Goal: Transaction & Acquisition: Purchase product/service

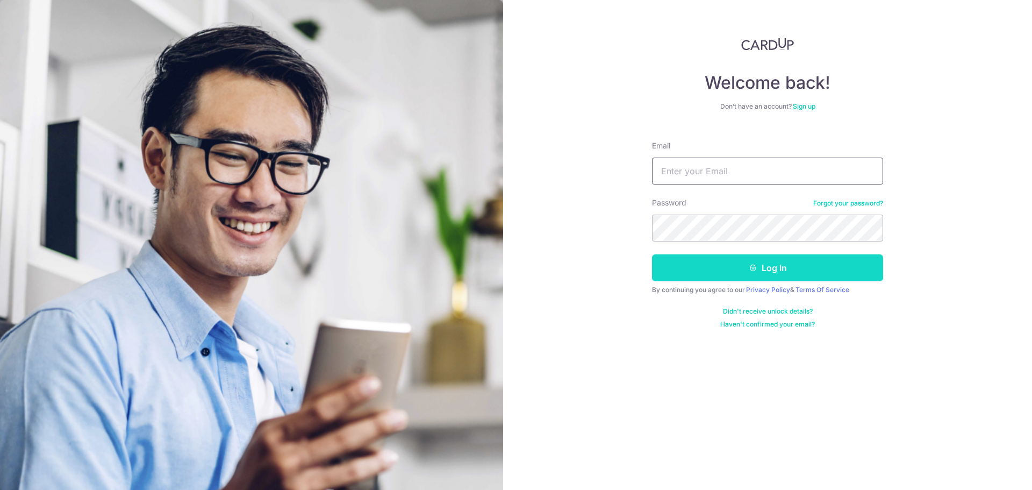
type input "JANICEWEE@HOTMAIL.COM"
click at [793, 274] on button "Log in" at bounding box center [767, 267] width 231 height 27
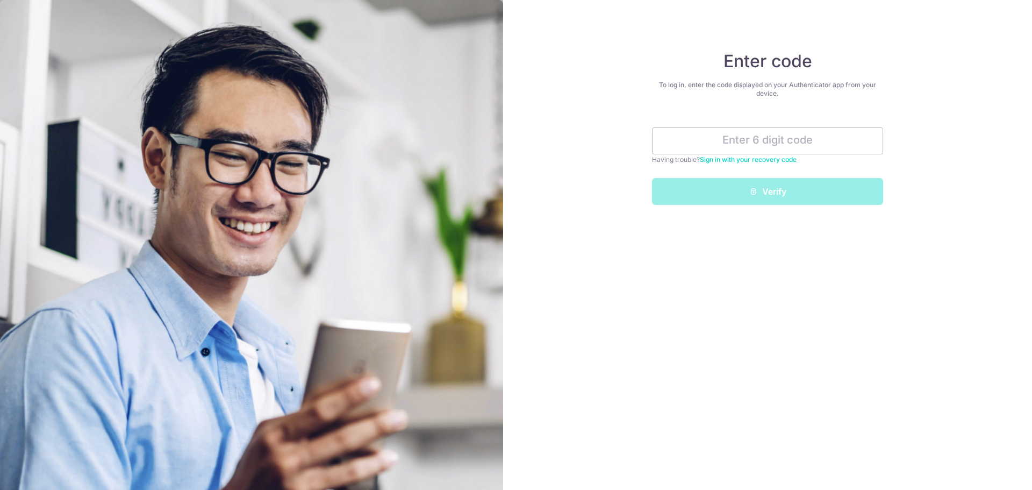
click at [790, 162] on link "Sign in with your recovery code" at bounding box center [748, 159] width 97 height 8
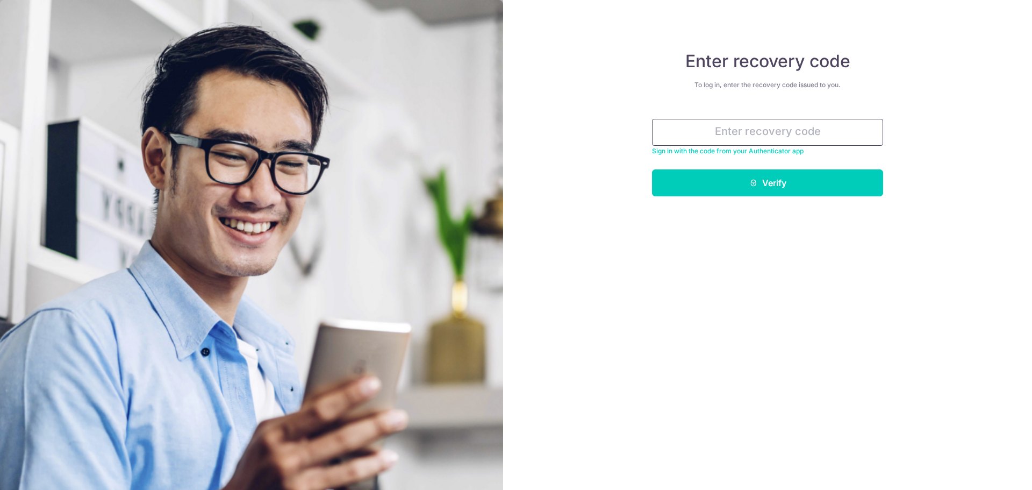
click at [787, 133] on input "text" at bounding box center [767, 132] width 231 height 27
type input "2"
click at [747, 153] on link "Sign in with the code from your Authenticator app" at bounding box center [728, 151] width 152 height 8
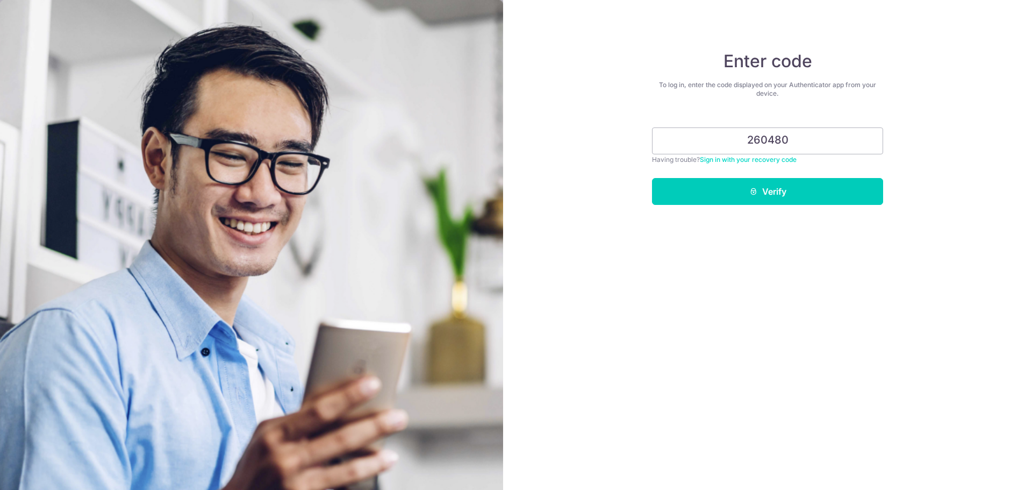
type input "260480"
click at [652, 178] on button "Verify" at bounding box center [767, 191] width 231 height 27
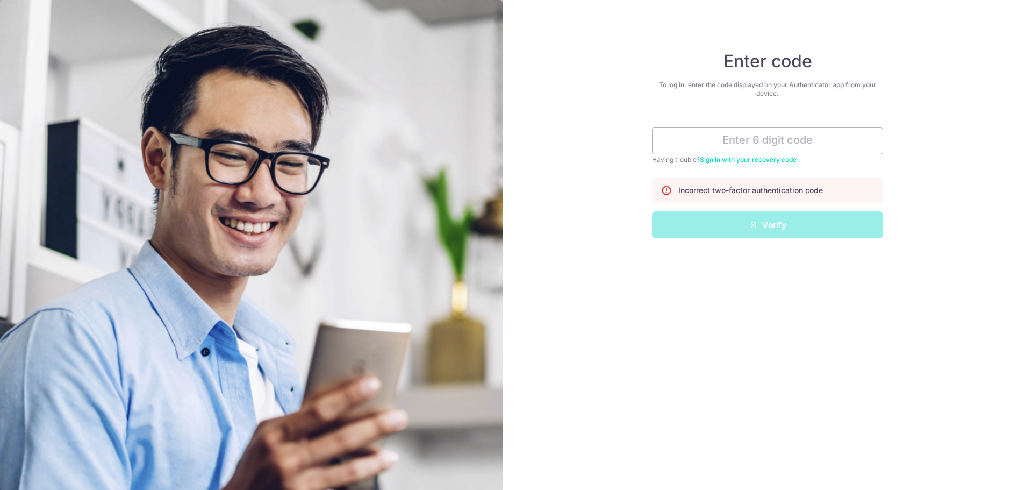
click at [770, 157] on link "Sign in with your recovery code" at bounding box center [748, 159] width 97 height 8
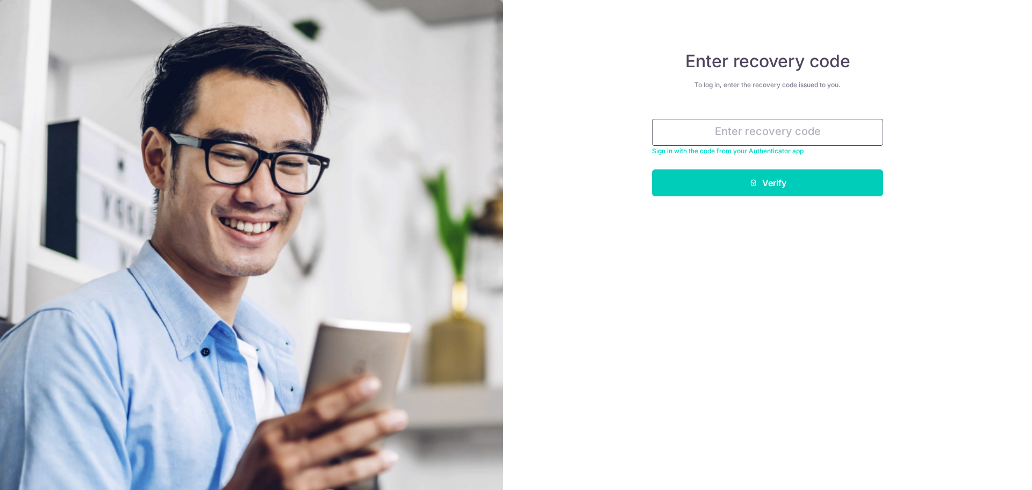
click at [771, 131] on input "text" at bounding box center [767, 132] width 231 height 27
type input "260480"
click at [652, 169] on button "Verify" at bounding box center [767, 182] width 231 height 27
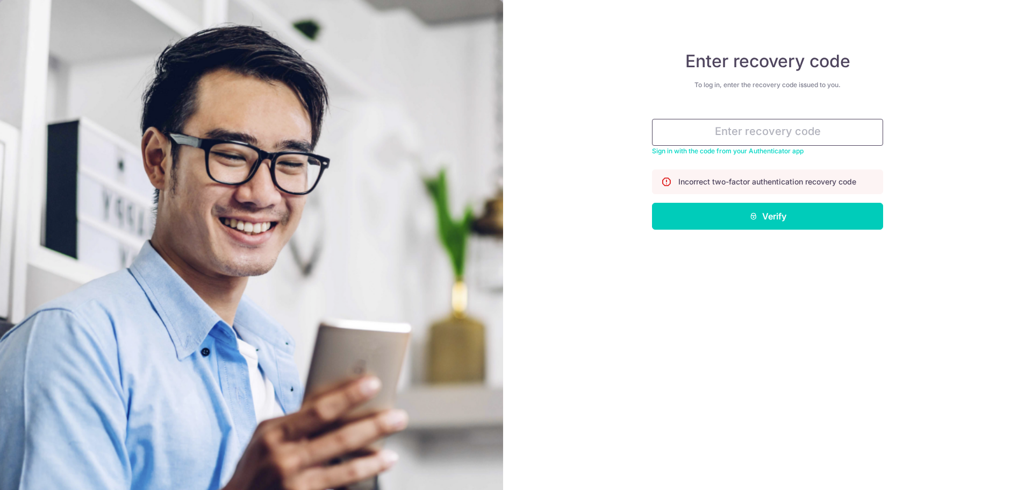
click at [763, 130] on input "text" at bounding box center [767, 132] width 231 height 27
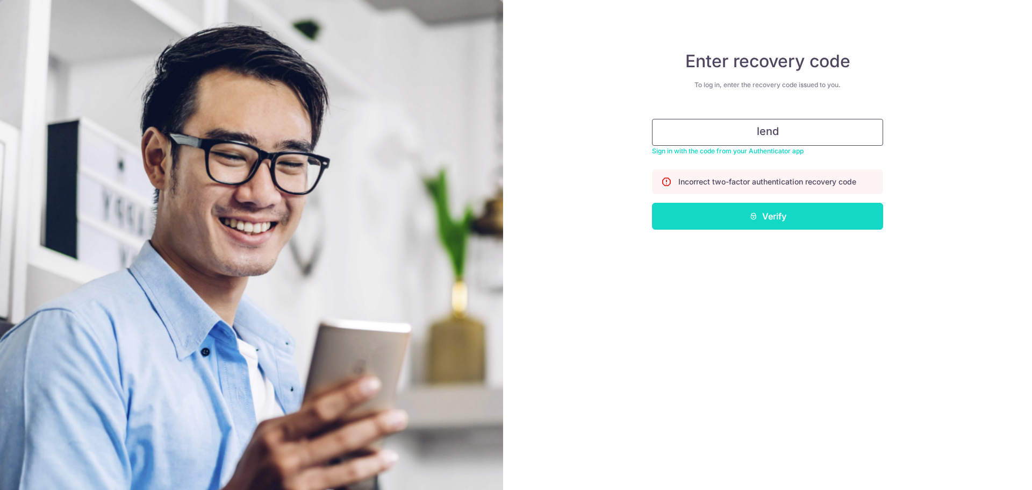
type input "lend"
click at [803, 215] on button "Verify" at bounding box center [767, 216] width 231 height 27
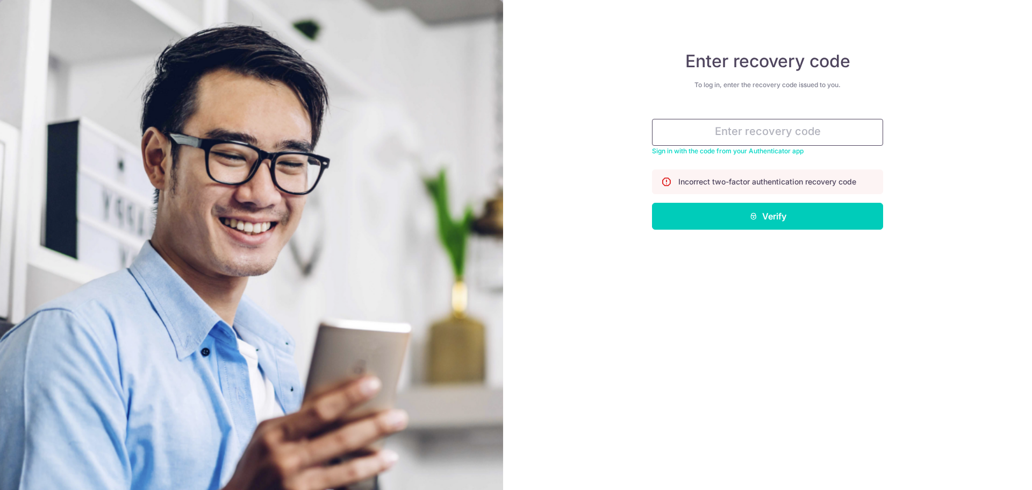
click at [785, 139] on input "text" at bounding box center [767, 132] width 231 height 27
click at [746, 153] on link "Sign in with the code from your Authenticator app" at bounding box center [728, 151] width 152 height 8
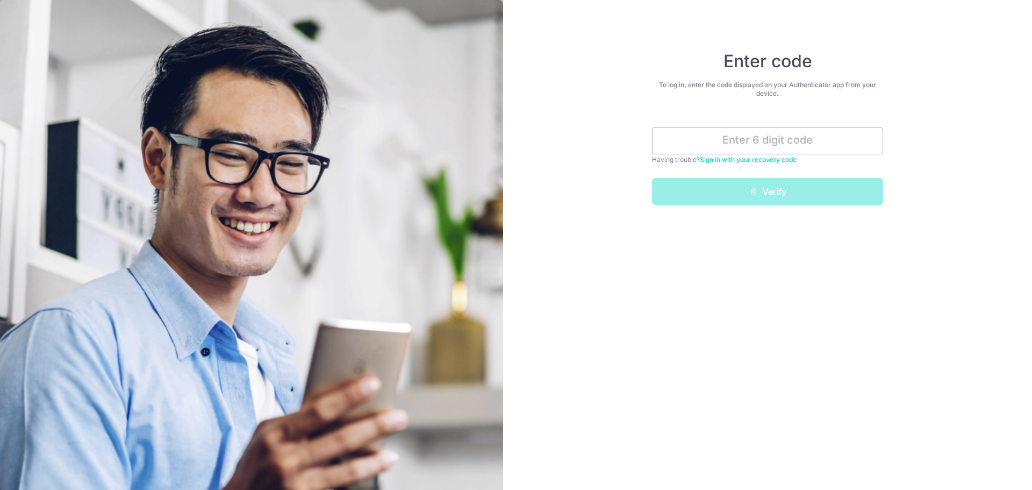
click at [785, 160] on link "Sign in with your recovery code" at bounding box center [748, 159] width 97 height 8
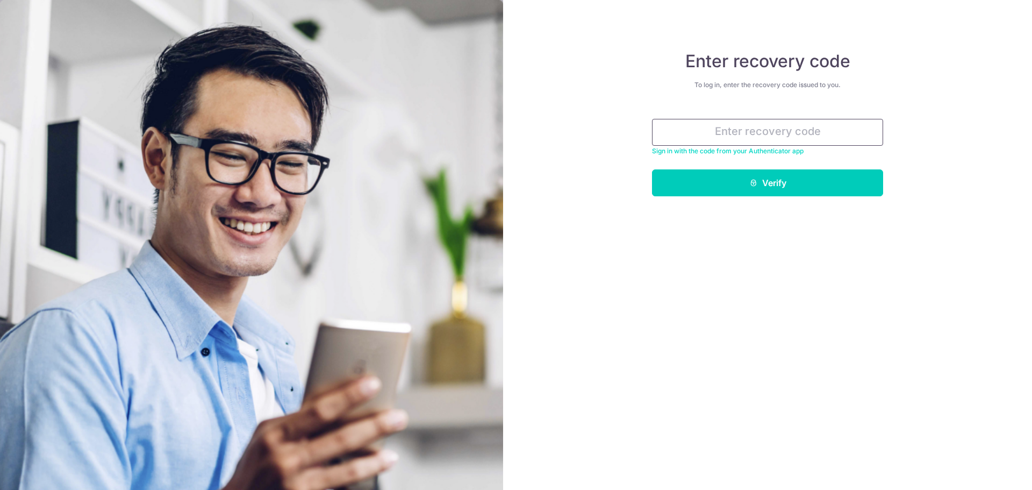
click at [767, 133] on input "text" at bounding box center [767, 132] width 231 height 27
paste input "8f799-87806-48b82"
type input "8f799-87806-48b82"
click at [652, 169] on button "Verify" at bounding box center [767, 182] width 231 height 27
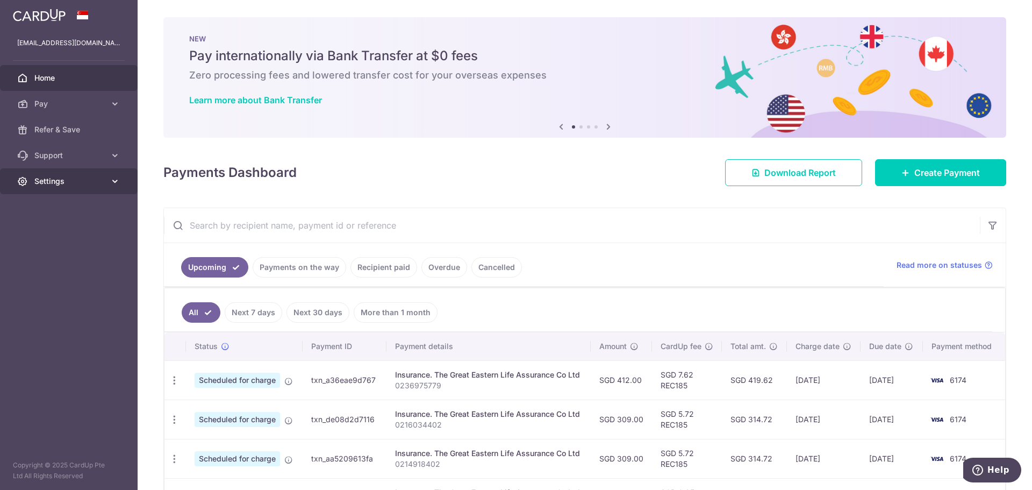
click at [116, 181] on icon at bounding box center [115, 181] width 11 height 11
click at [56, 202] on span "Account" at bounding box center [69, 207] width 71 height 11
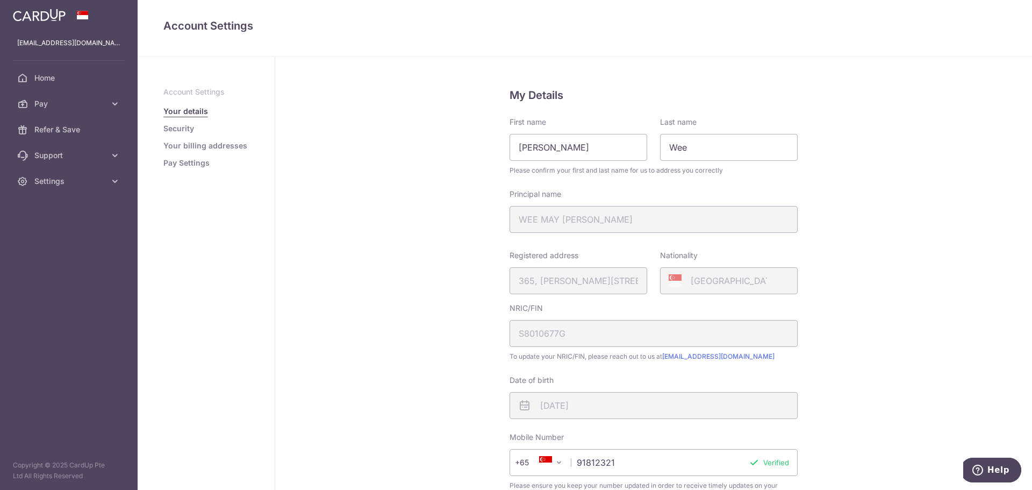
click at [184, 130] on link "Security" at bounding box center [178, 128] width 31 height 11
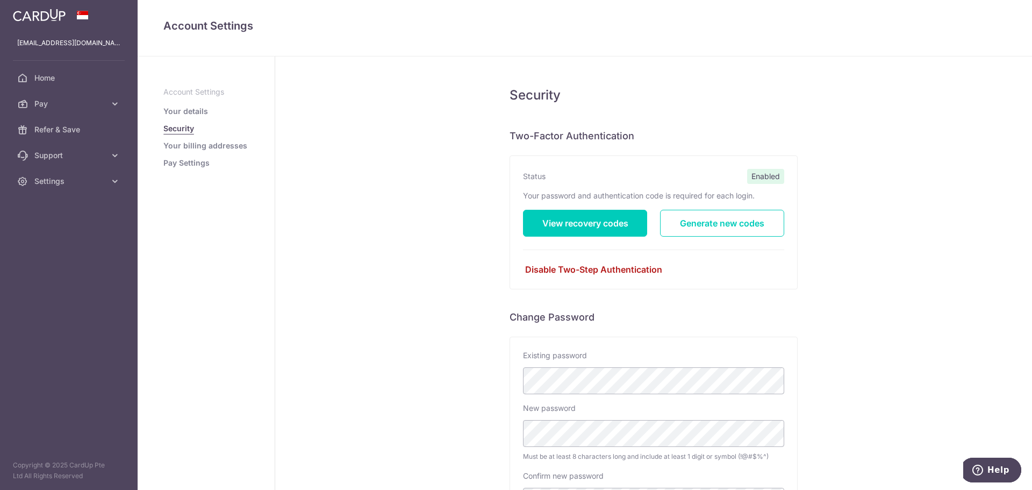
click at [644, 270] on link "Disable Two-Step Authentication" at bounding box center [653, 269] width 261 height 13
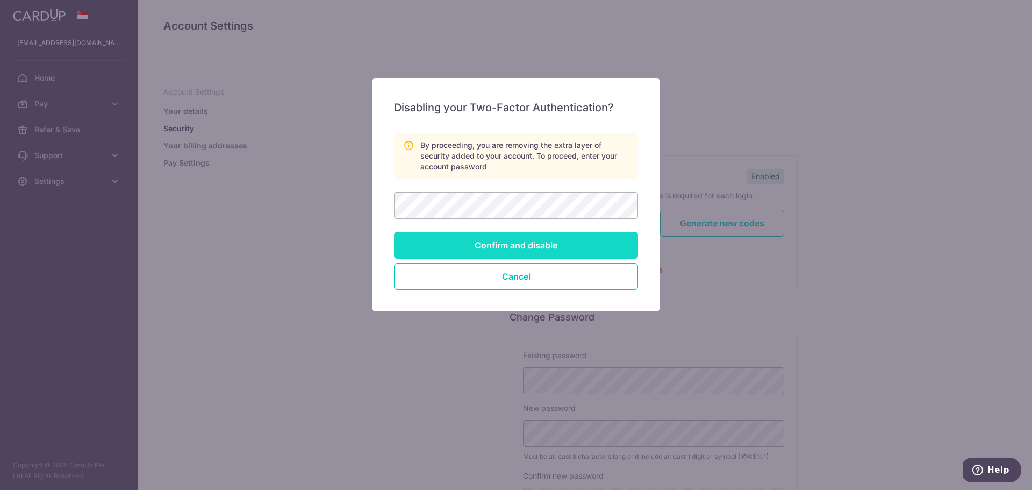
click at [528, 253] on input "Confirm and disable" at bounding box center [516, 245] width 244 height 27
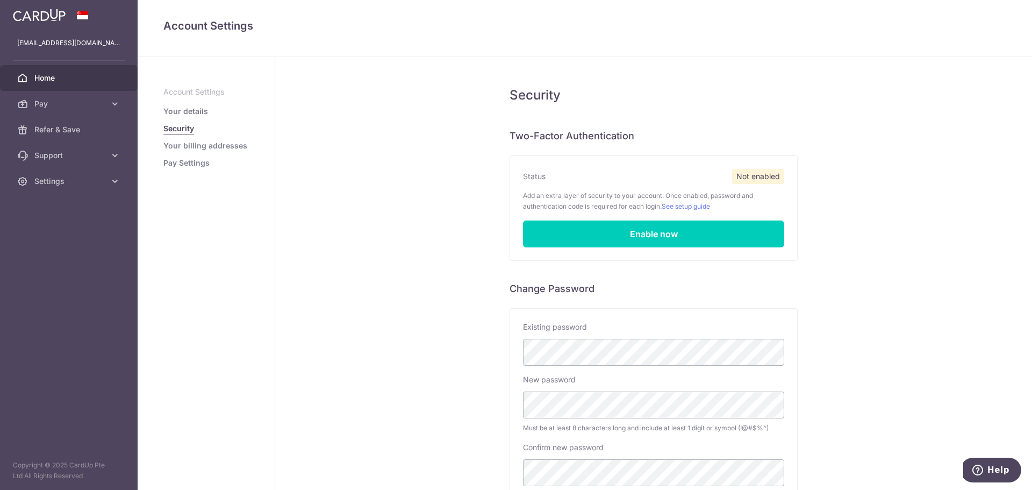
click at [48, 80] on span "Home" at bounding box center [69, 78] width 71 height 11
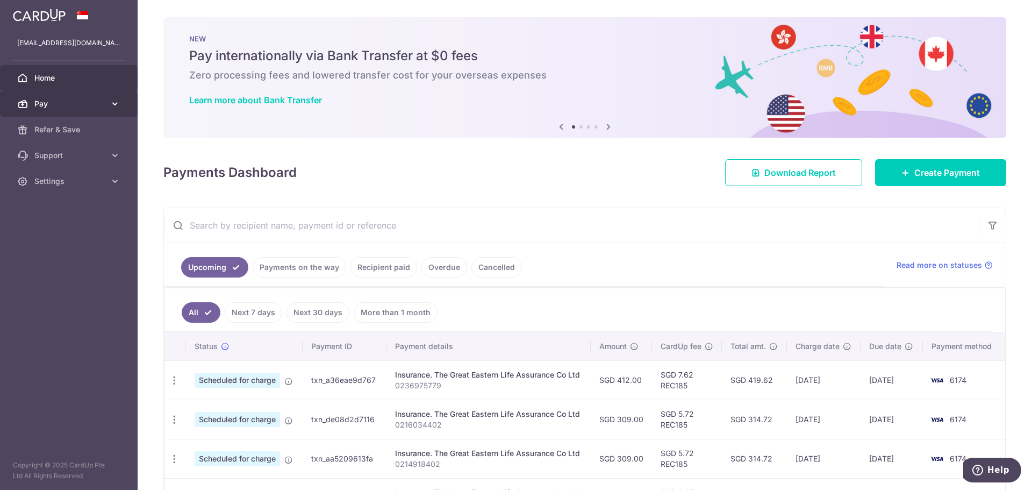
click at [112, 109] on link "Pay" at bounding box center [69, 104] width 138 height 26
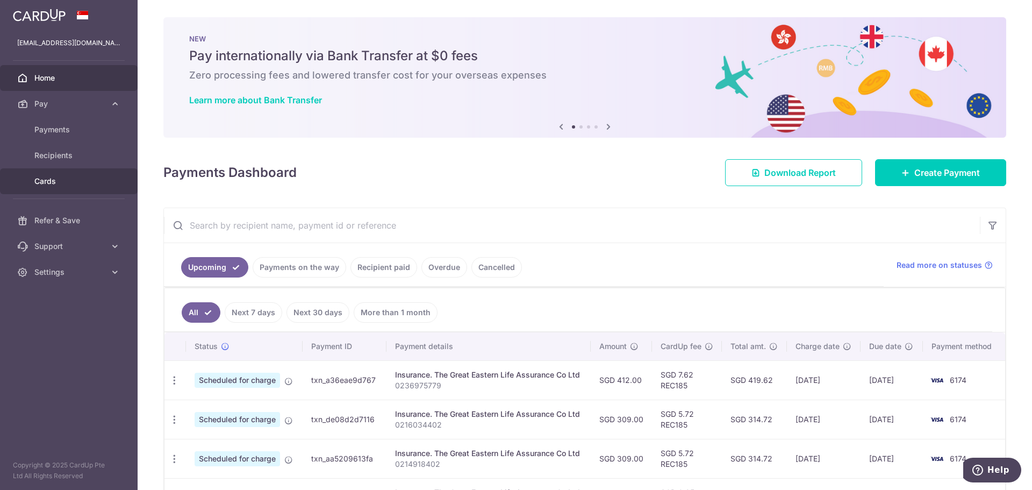
click at [45, 176] on span "Cards" at bounding box center [69, 181] width 71 height 11
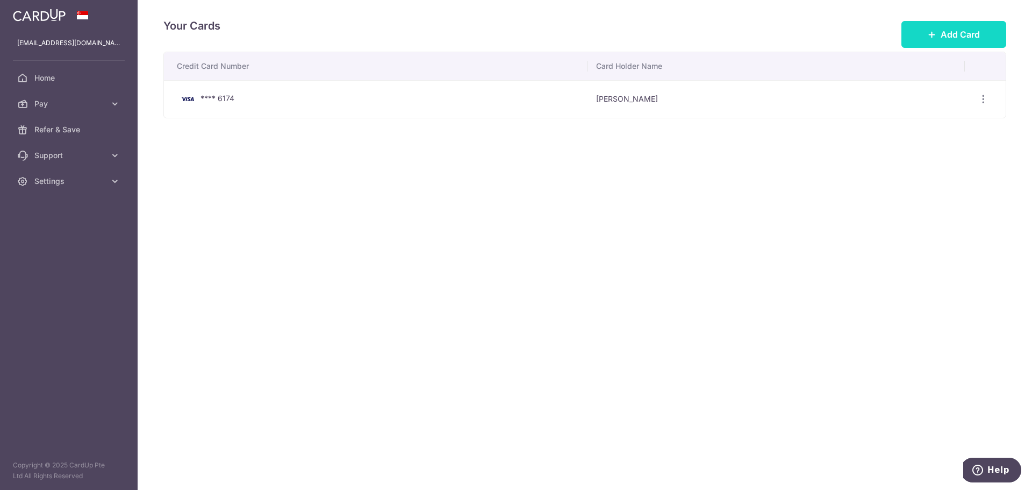
click at [970, 31] on span "Add Card" at bounding box center [960, 34] width 39 height 13
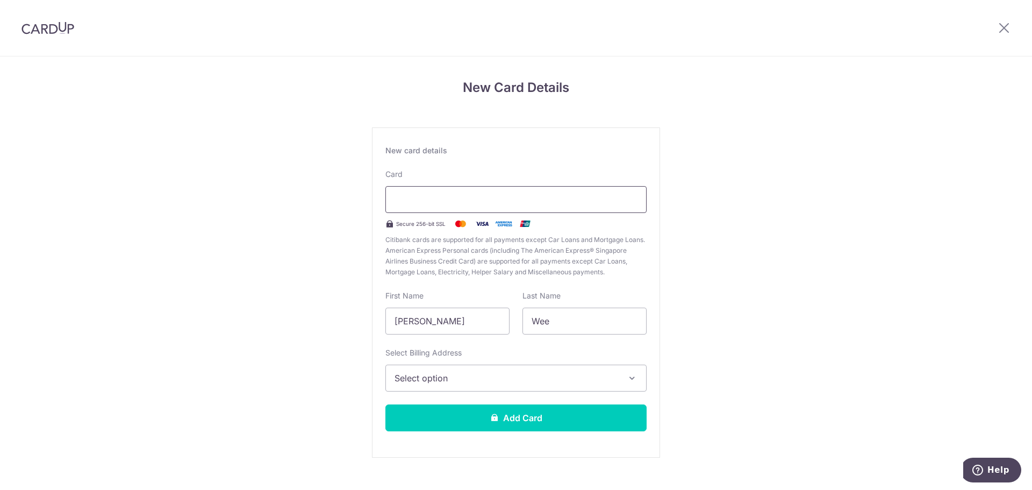
click at [456, 206] on div at bounding box center [515, 199] width 261 height 27
drag, startPoint x: 463, startPoint y: 322, endPoint x: 300, endPoint y: 389, distance: 175.5
click at [298, 482] on div "New Card Details New card details Card Secure 256-bit SSL Citibank cards are su…" at bounding box center [516, 281] width 1032 height 451
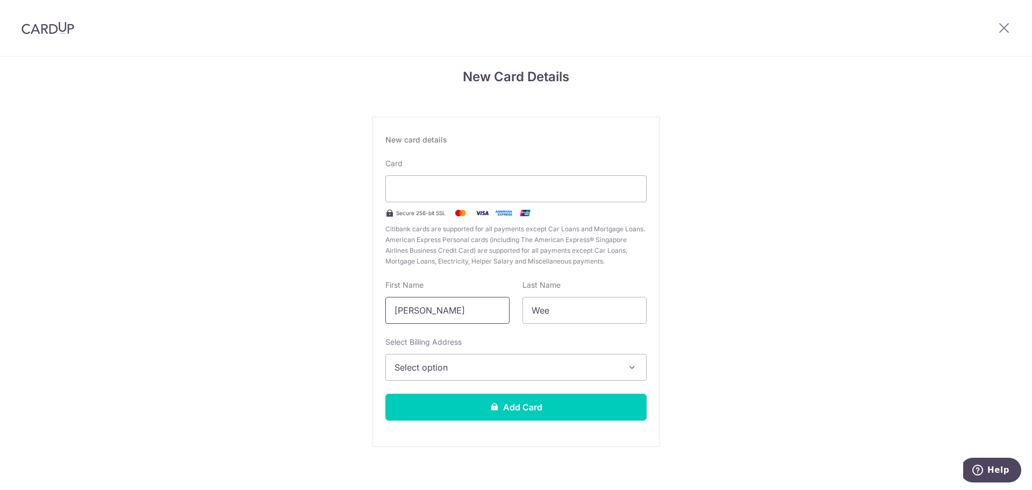
type input "GUO ZHONG"
type input "CHONG"
click at [476, 367] on span "Select option" at bounding box center [506, 367] width 224 height 13
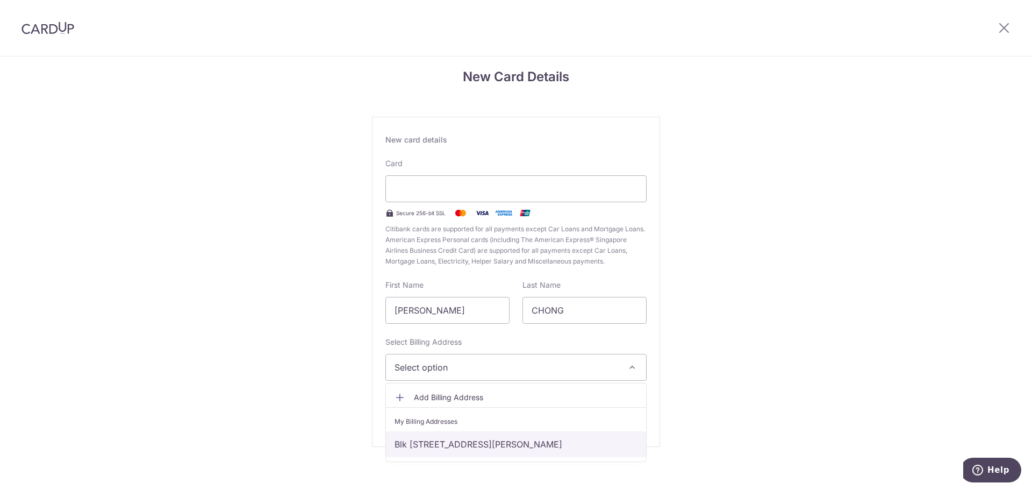
click at [473, 447] on link "Blk 365 Choa Chu Kang Ave 3, #03-30, Singapore, Singapore-689886" at bounding box center [516, 444] width 260 height 26
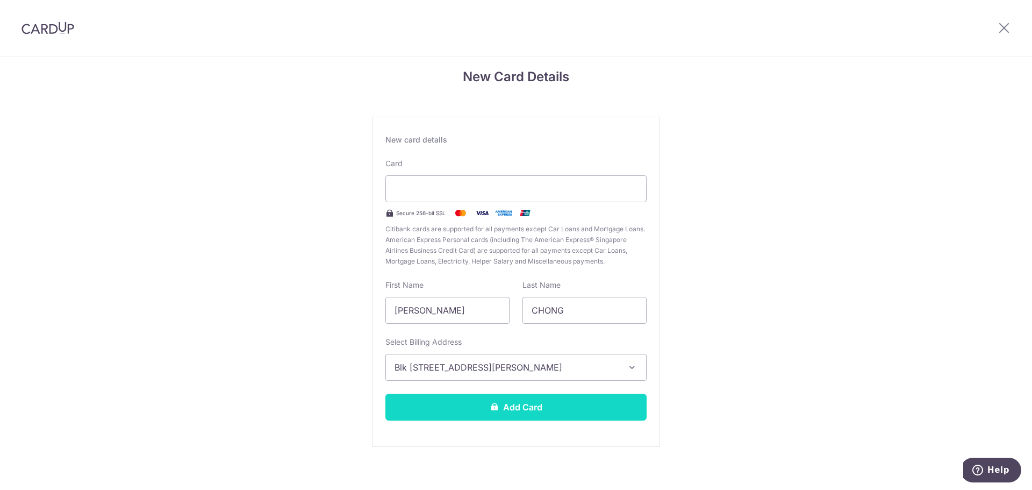
click at [542, 406] on button "Add Card" at bounding box center [515, 406] width 261 height 27
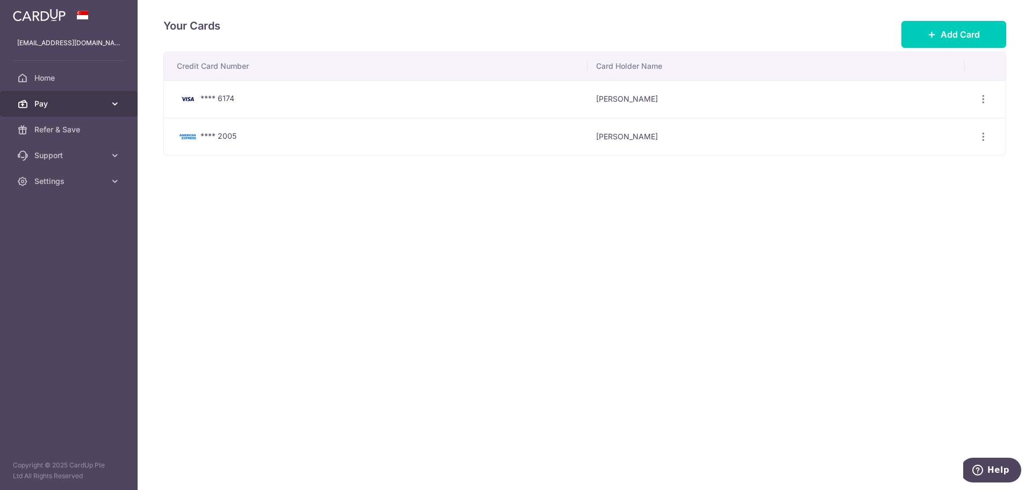
click at [73, 105] on span "Pay" at bounding box center [69, 103] width 71 height 11
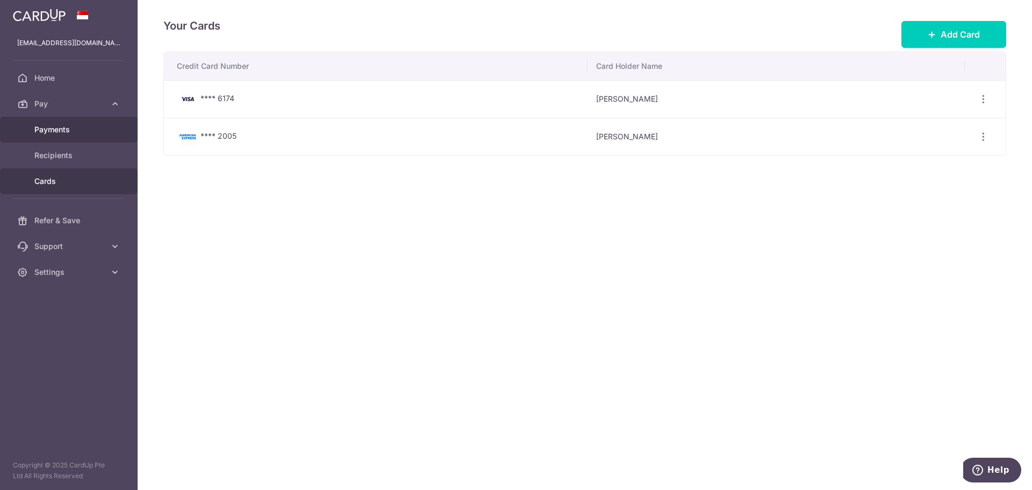
click at [67, 130] on span "Payments" at bounding box center [69, 129] width 71 height 11
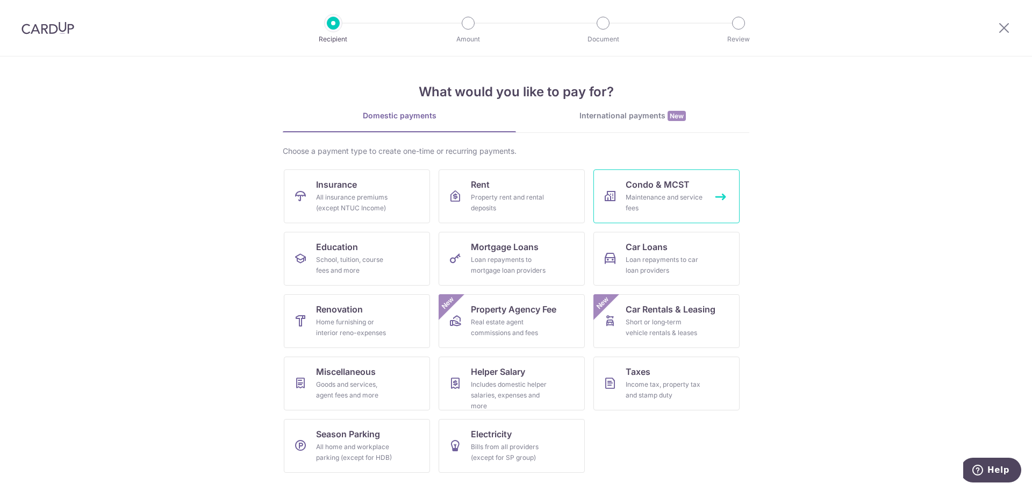
click at [666, 193] on div "Maintenance and service fees" at bounding box center [664, 202] width 77 height 21
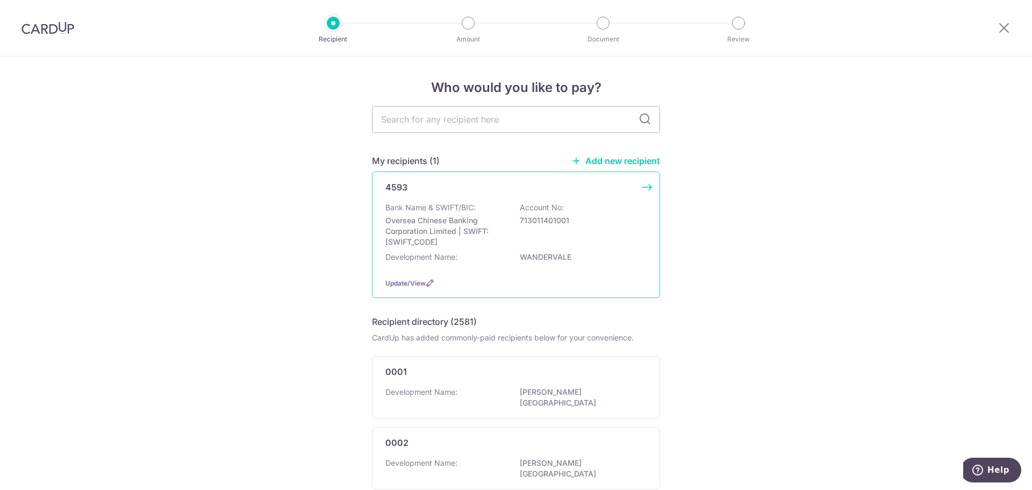
click at [629, 210] on div "Bank Name & SWIFT/BIC: Oversea Chinese Banking Corporation Limited | SWIFT: OCB…" at bounding box center [515, 224] width 261 height 45
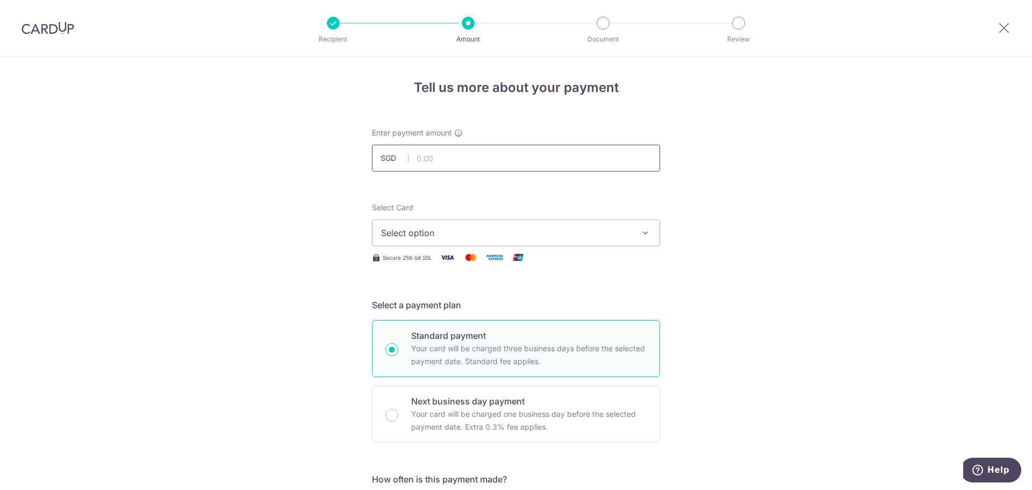
click at [469, 155] on input "text" at bounding box center [516, 158] width 288 height 27
type input "1,222.98"
click at [480, 239] on span "Select option" at bounding box center [506, 232] width 250 height 13
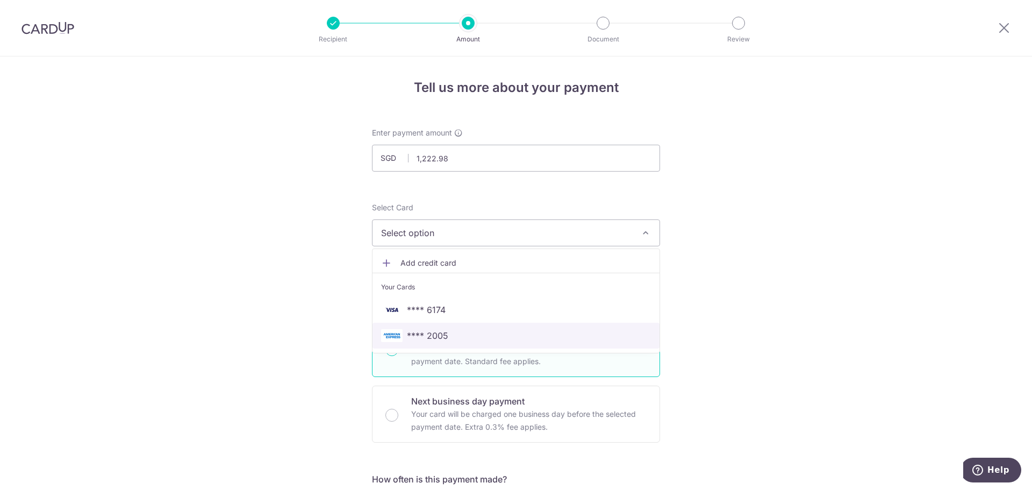
click at [435, 337] on span "**** 2005" at bounding box center [427, 335] width 41 height 13
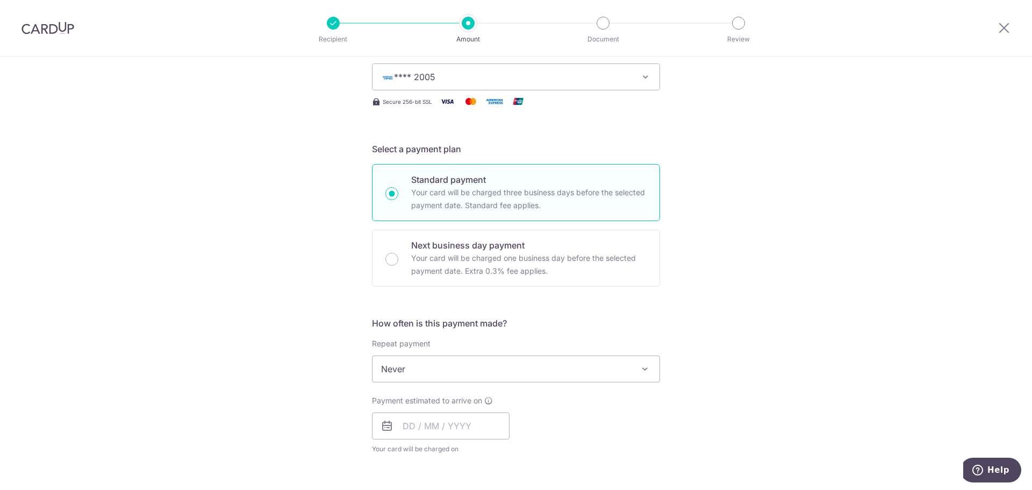
scroll to position [179, 0]
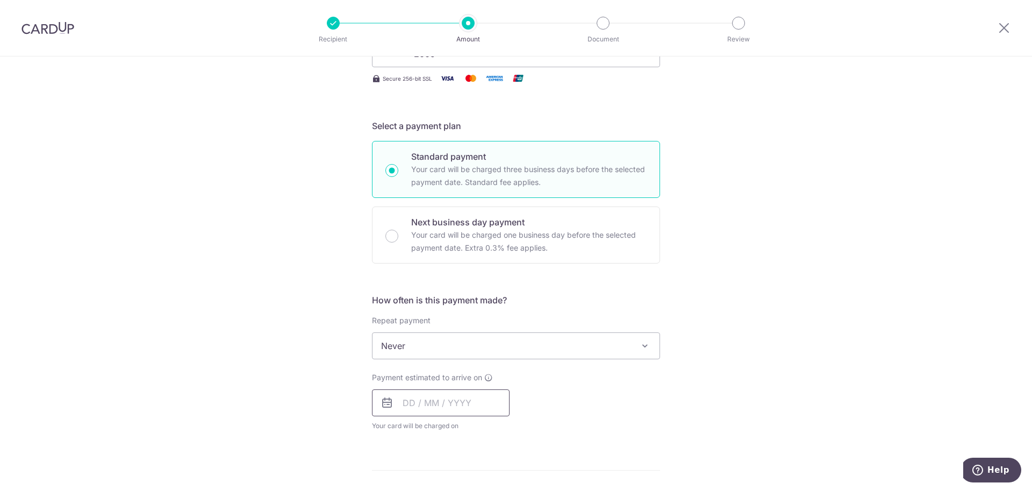
click at [407, 405] on input "text" at bounding box center [441, 402] width 138 height 27
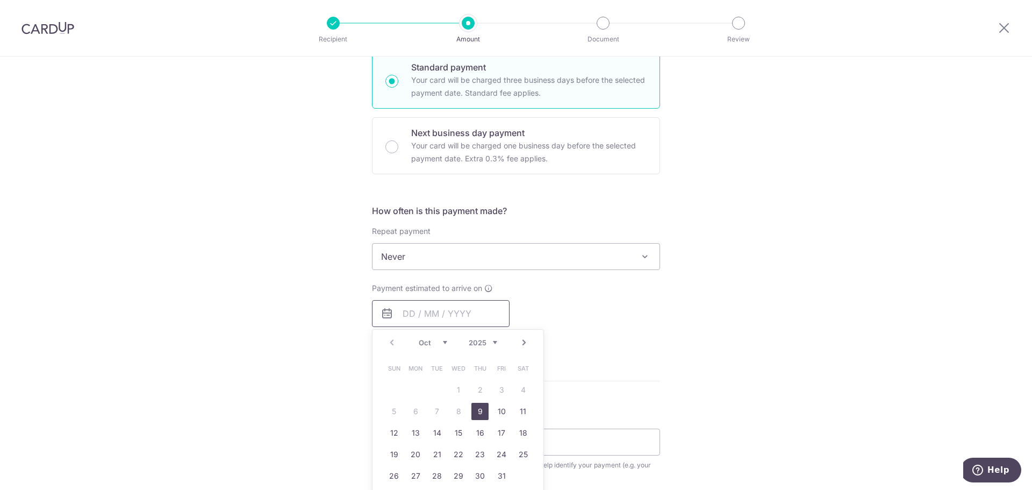
scroll to position [269, 0]
click at [476, 410] on link "9" at bounding box center [479, 410] width 17 height 17
type input "09/10/2025"
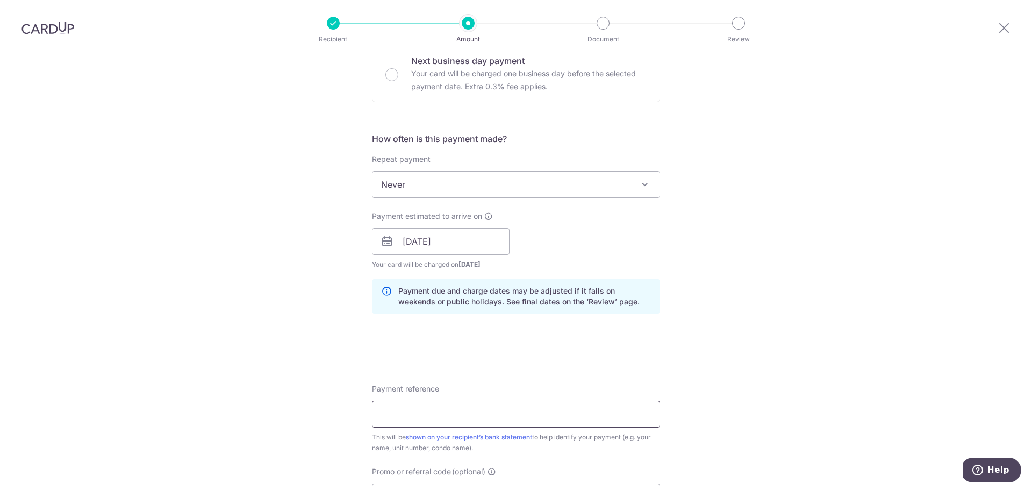
scroll to position [358, 0]
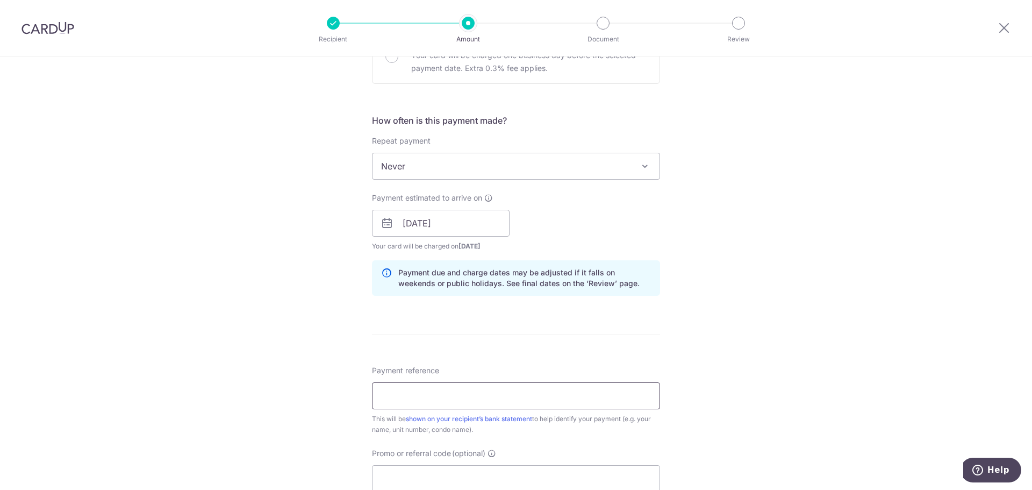
click at [456, 401] on input "Payment reference" at bounding box center [516, 395] width 288 height 27
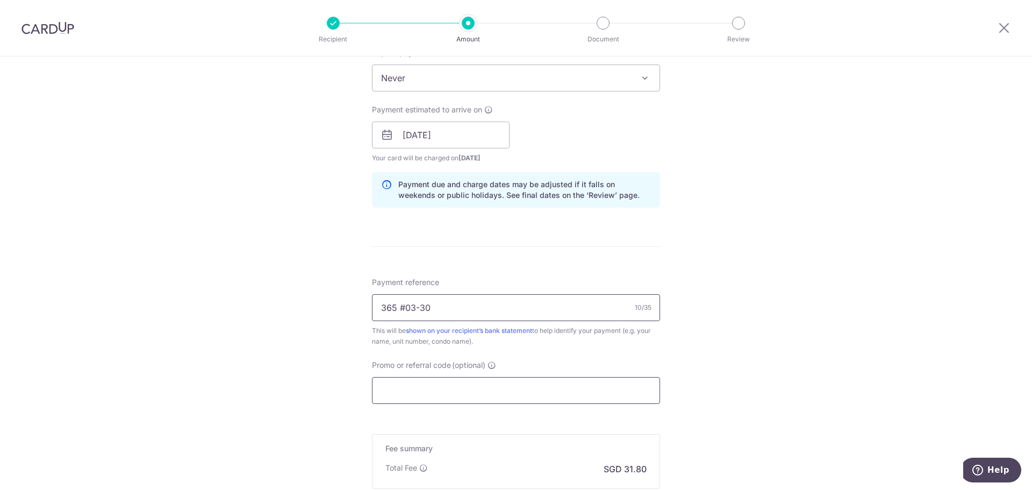
scroll to position [448, 0]
type input "365 #03-30"
click at [479, 392] on input "Promo or referral code (optional)" at bounding box center [516, 388] width 288 height 27
paste input "25AMEX18"
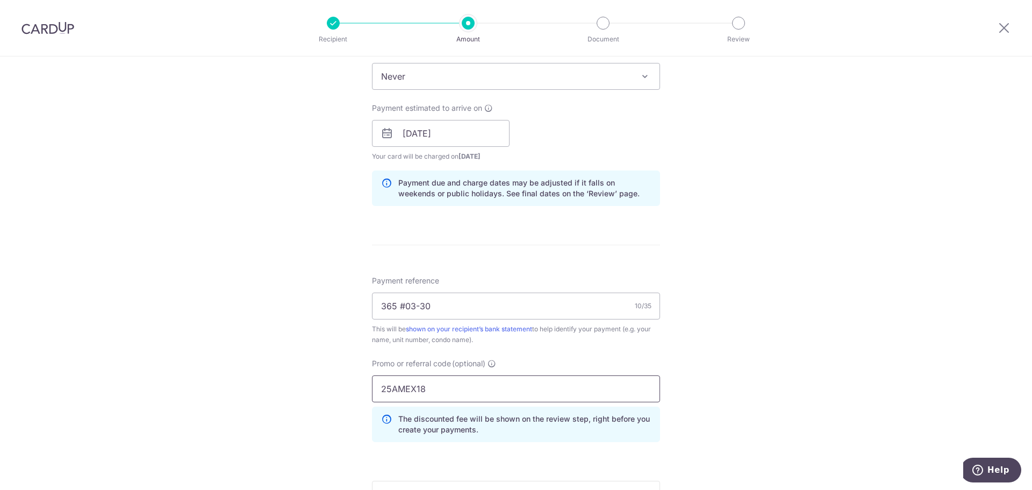
type input "25AMEX18"
click at [823, 275] on div "Tell us more about your payment Enter payment amount SGD 1,222.98 1222.98 Selec…" at bounding box center [516, 140] width 1032 height 1065
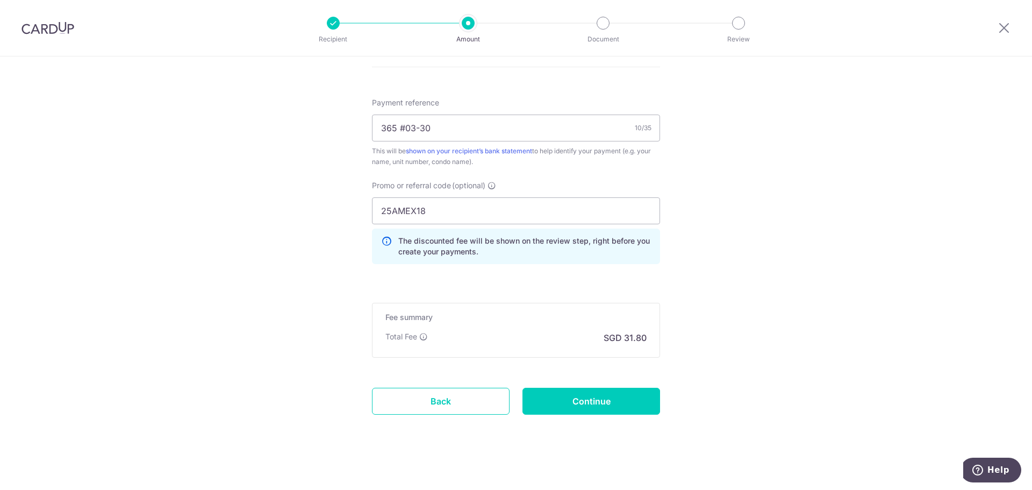
scroll to position [628, 0]
click at [582, 397] on input "Continue" at bounding box center [591, 399] width 138 height 27
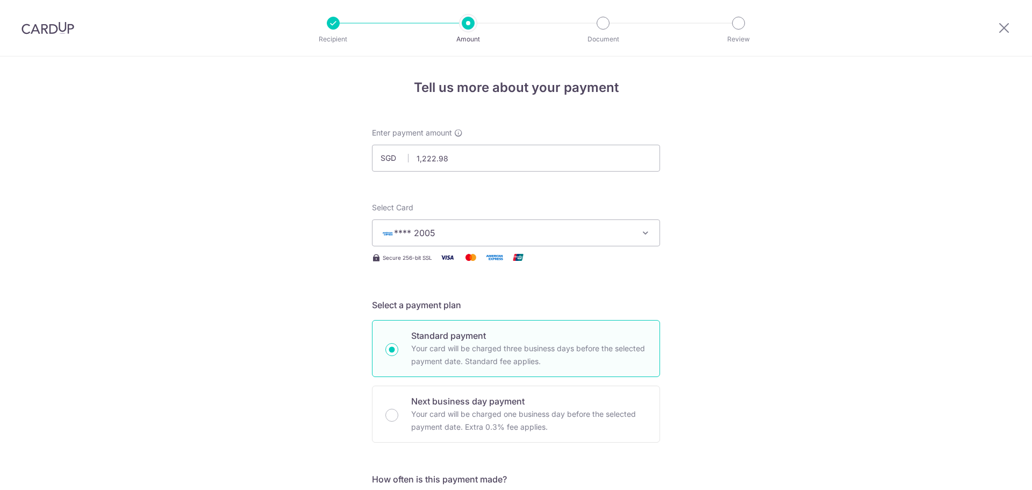
scroll to position [662, 0]
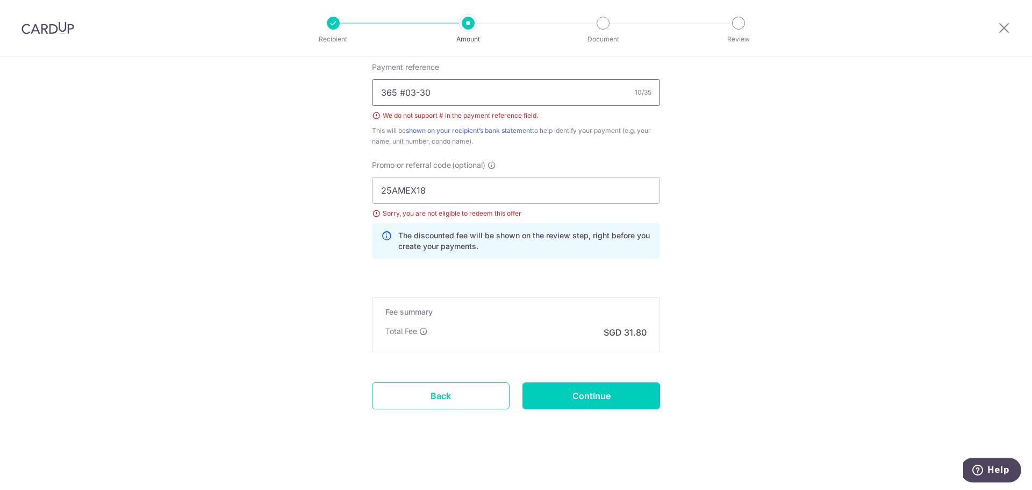
click at [397, 90] on input "365 #03-30" at bounding box center [516, 92] width 288 height 27
type input "365 03-30"
drag, startPoint x: 404, startPoint y: 196, endPoint x: 156, endPoint y: 221, distance: 249.6
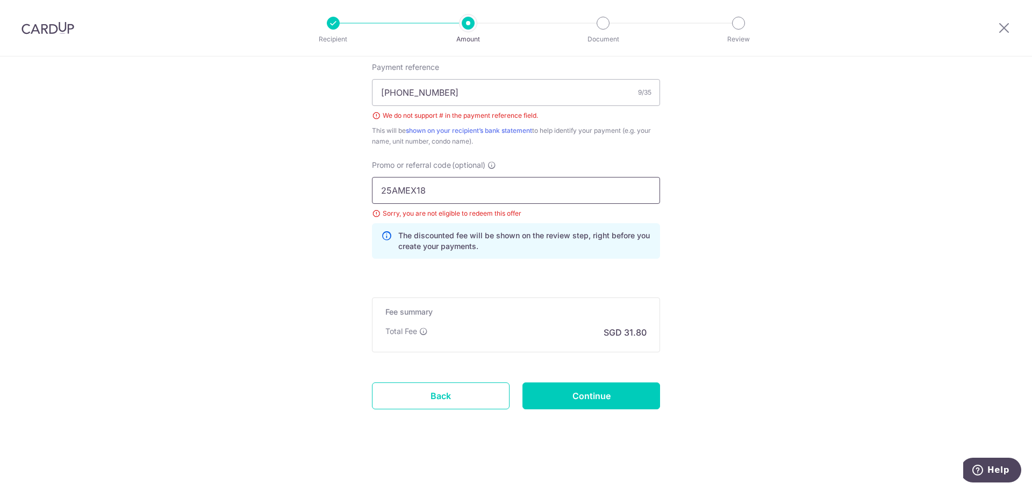
paste input "MEX21"
type input "25MEX21"
click at [593, 398] on input "Continue" at bounding box center [591, 395] width 138 height 27
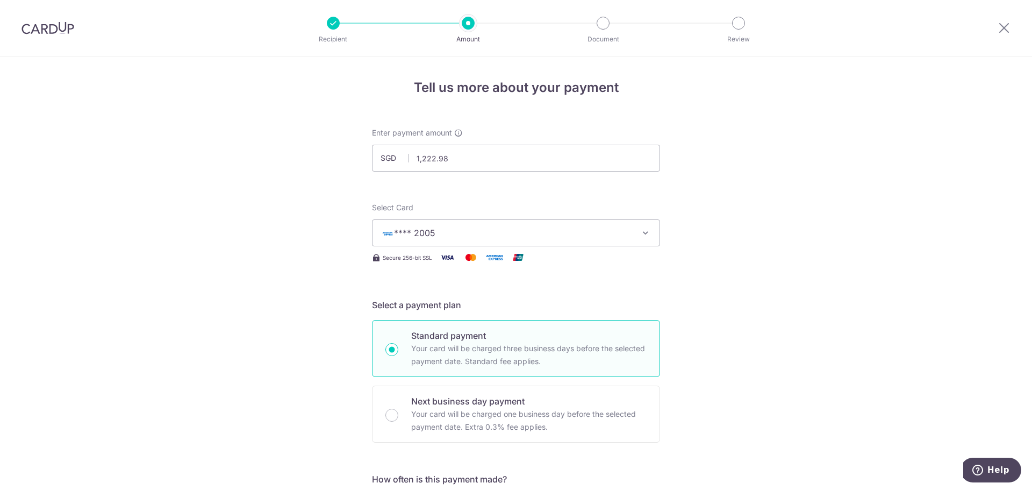
scroll to position [647, 0]
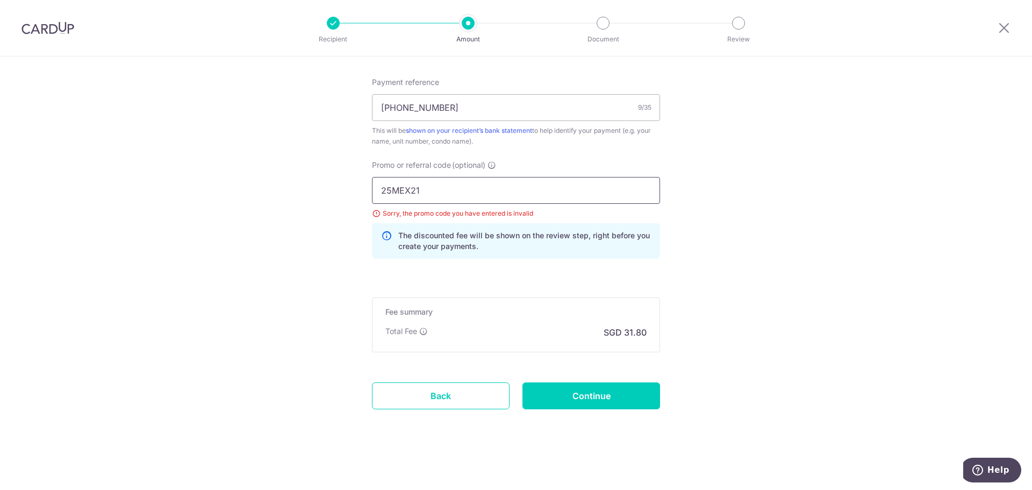
click at [453, 191] on input "25MEX21" at bounding box center [516, 190] width 288 height 27
type input "25AMEX21"
click at [606, 396] on input "Continue" at bounding box center [591, 395] width 138 height 27
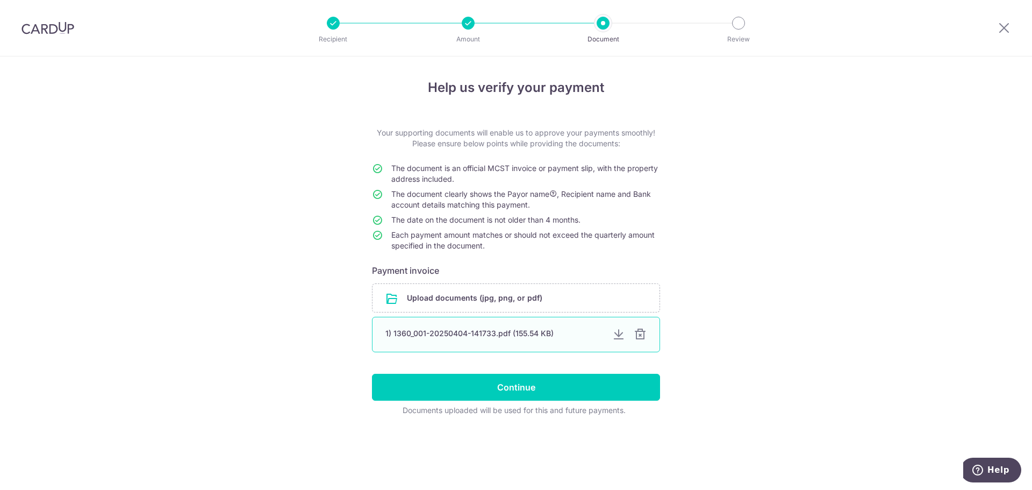
click at [641, 338] on div at bounding box center [640, 334] width 13 height 13
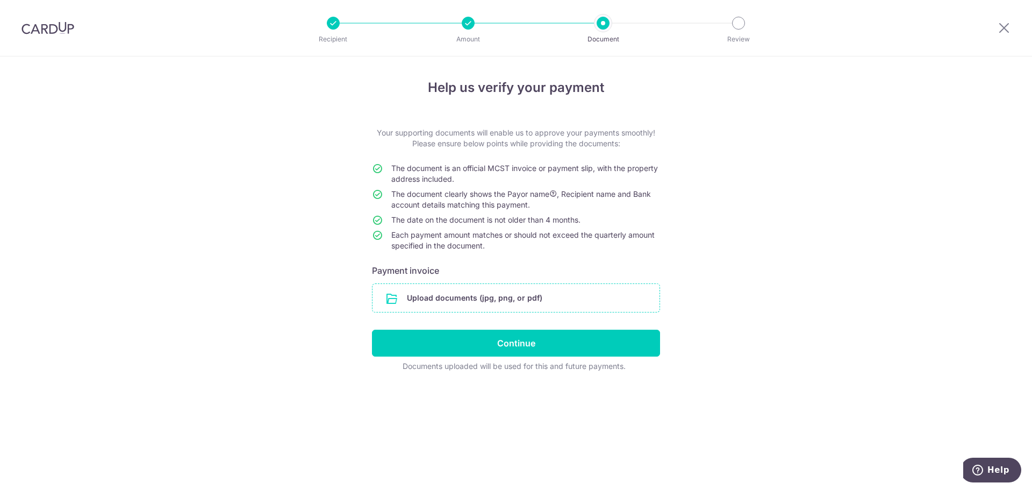
click at [554, 296] on input "file" at bounding box center [515, 298] width 287 height 28
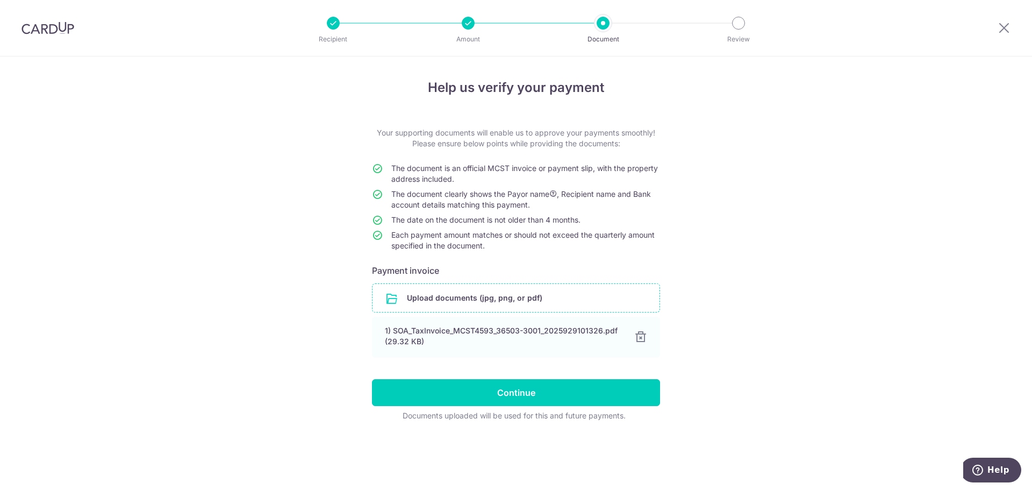
click at [530, 297] on input "file" at bounding box center [515, 298] width 287 height 28
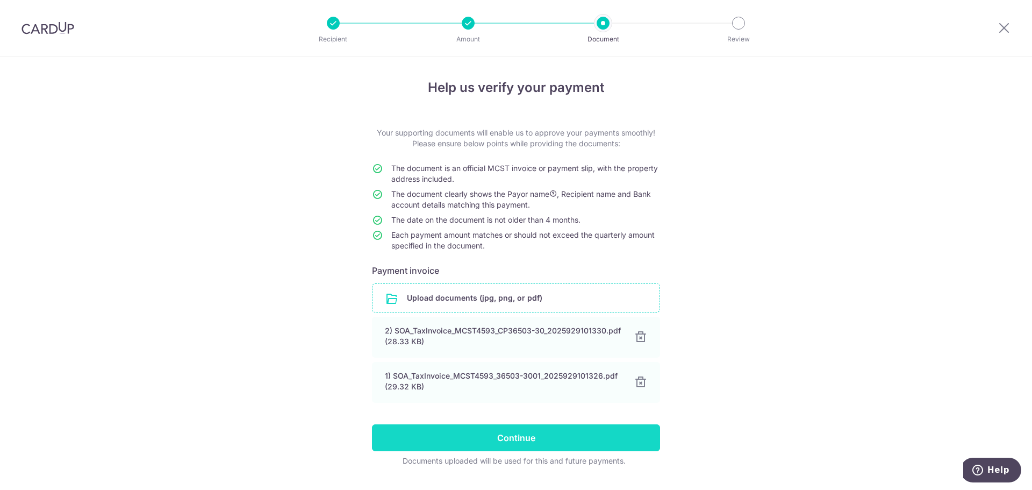
click at [527, 441] on input "Continue" at bounding box center [516, 437] width 288 height 27
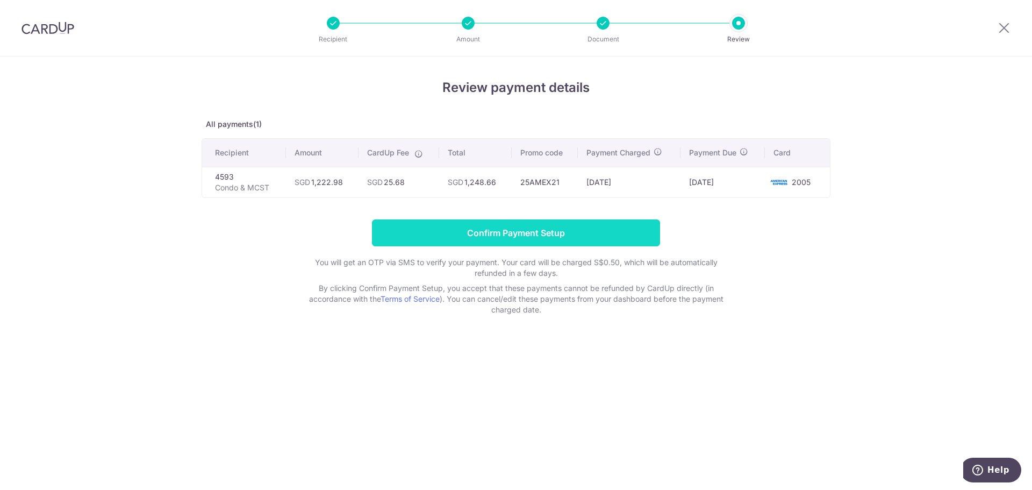
click at [530, 232] on input "Confirm Payment Setup" at bounding box center [516, 232] width 288 height 27
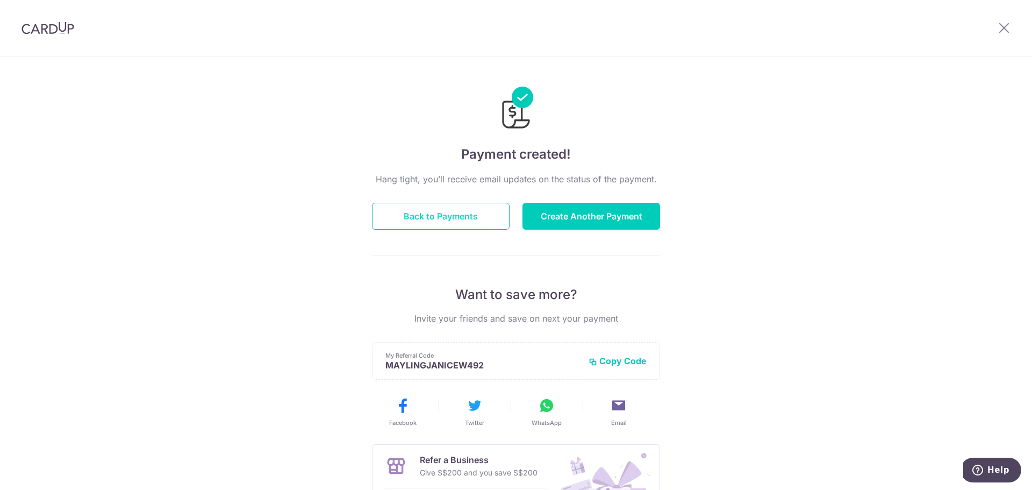
click at [456, 222] on button "Back to Payments" at bounding box center [441, 216] width 138 height 27
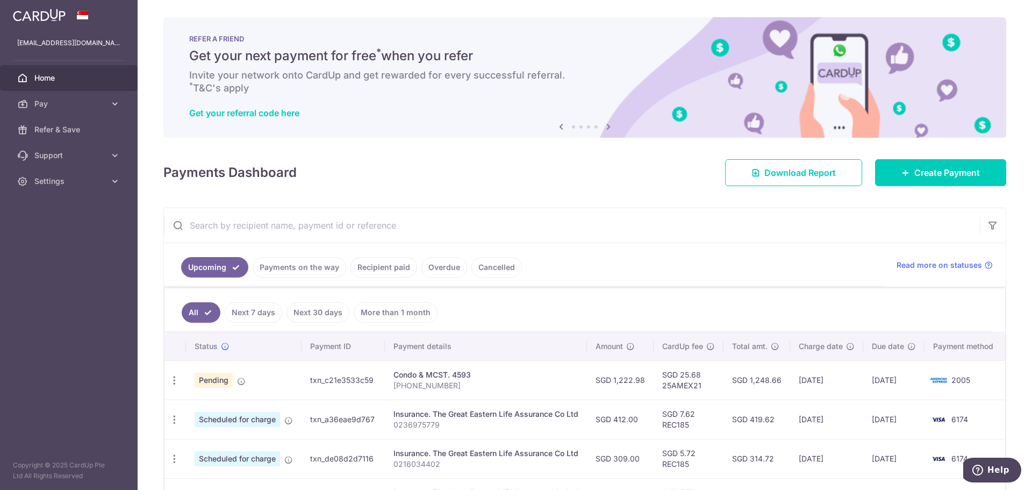
click at [293, 271] on link "Payments on the way" at bounding box center [300, 267] width 94 height 20
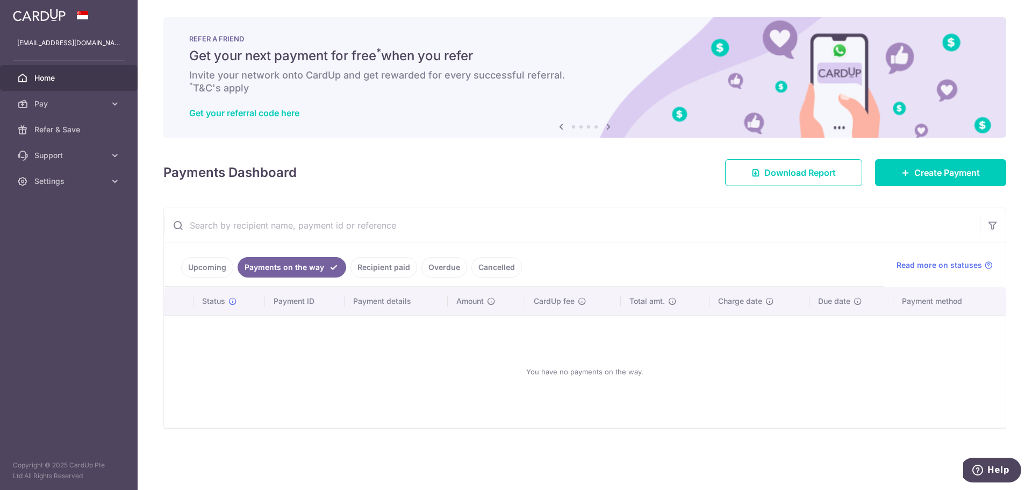
click at [386, 264] on link "Recipient paid" at bounding box center [383, 267] width 67 height 20
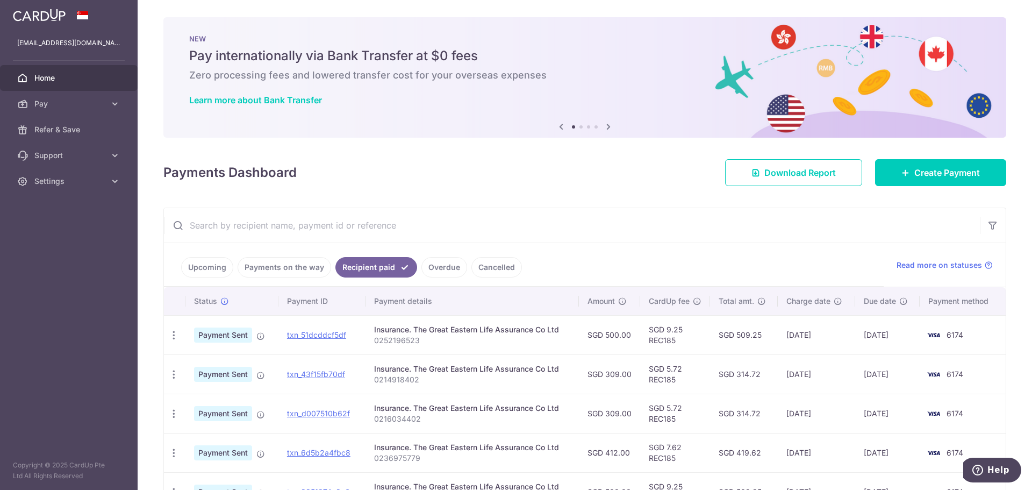
click at [44, 73] on span "Home" at bounding box center [69, 78] width 71 height 11
click at [45, 77] on span "Home" at bounding box center [69, 78] width 71 height 11
